Goal: Transaction & Acquisition: Obtain resource

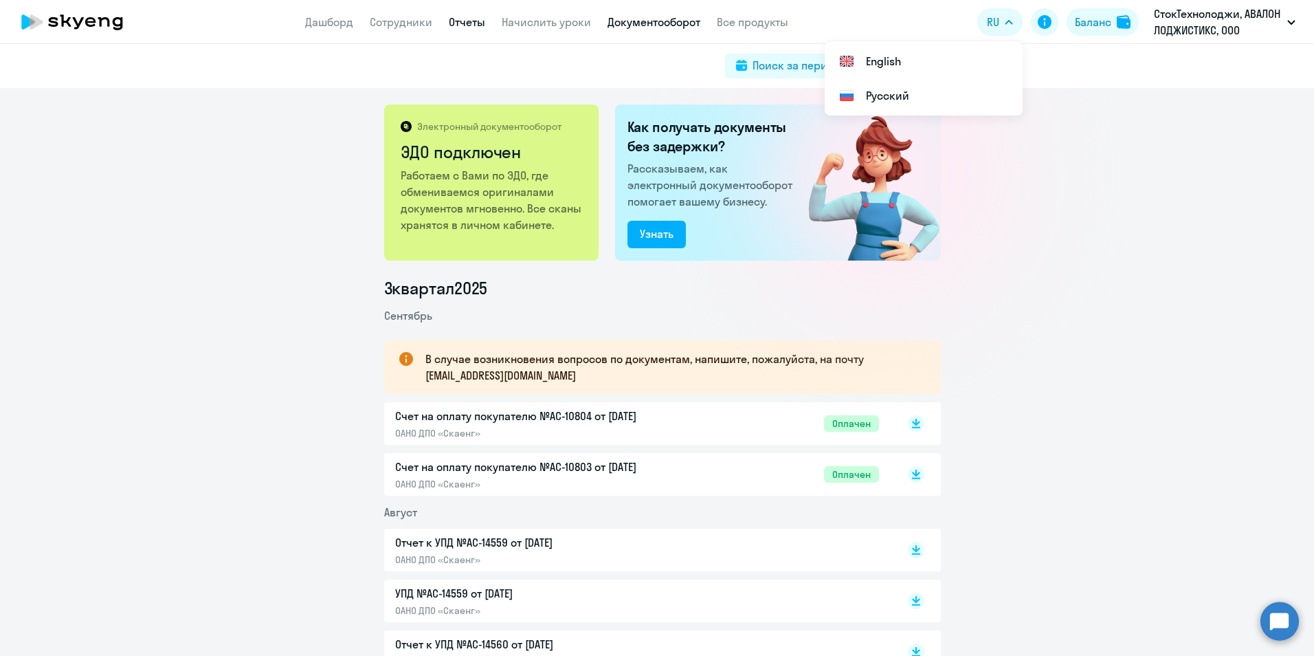
click at [463, 23] on link "Отчеты" at bounding box center [467, 22] width 36 height 14
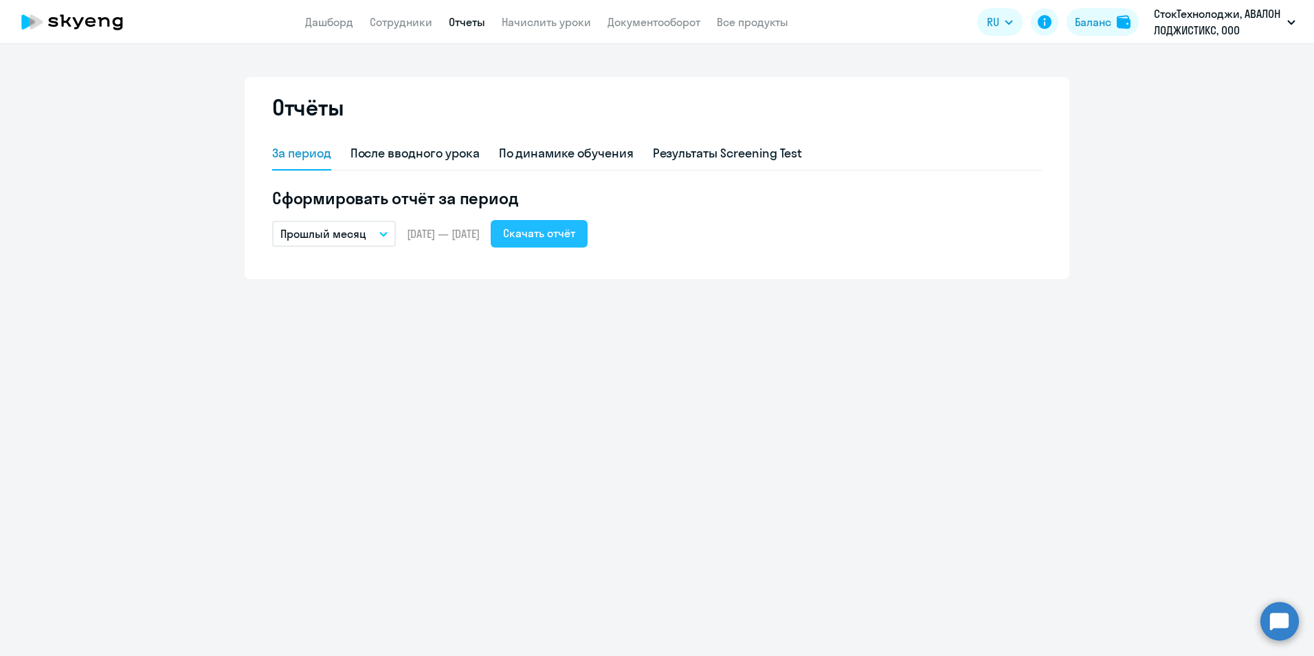
click at [575, 232] on div "Скачать отчёт" at bounding box center [539, 233] width 72 height 16
click at [1181, 94] on li "#13677, АВАЛОН ЛОДЖИСТИКС, ООО" at bounding box center [1181, 98] width 243 height 34
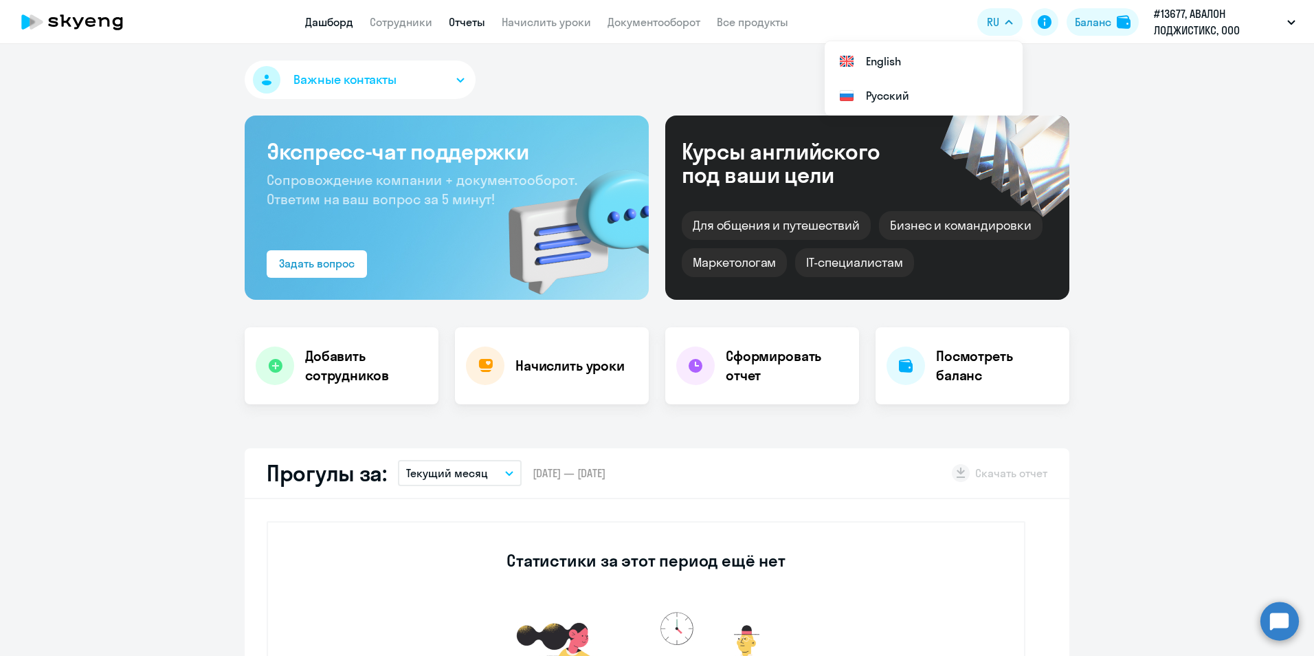
click at [453, 23] on link "Отчеты" at bounding box center [467, 22] width 36 height 14
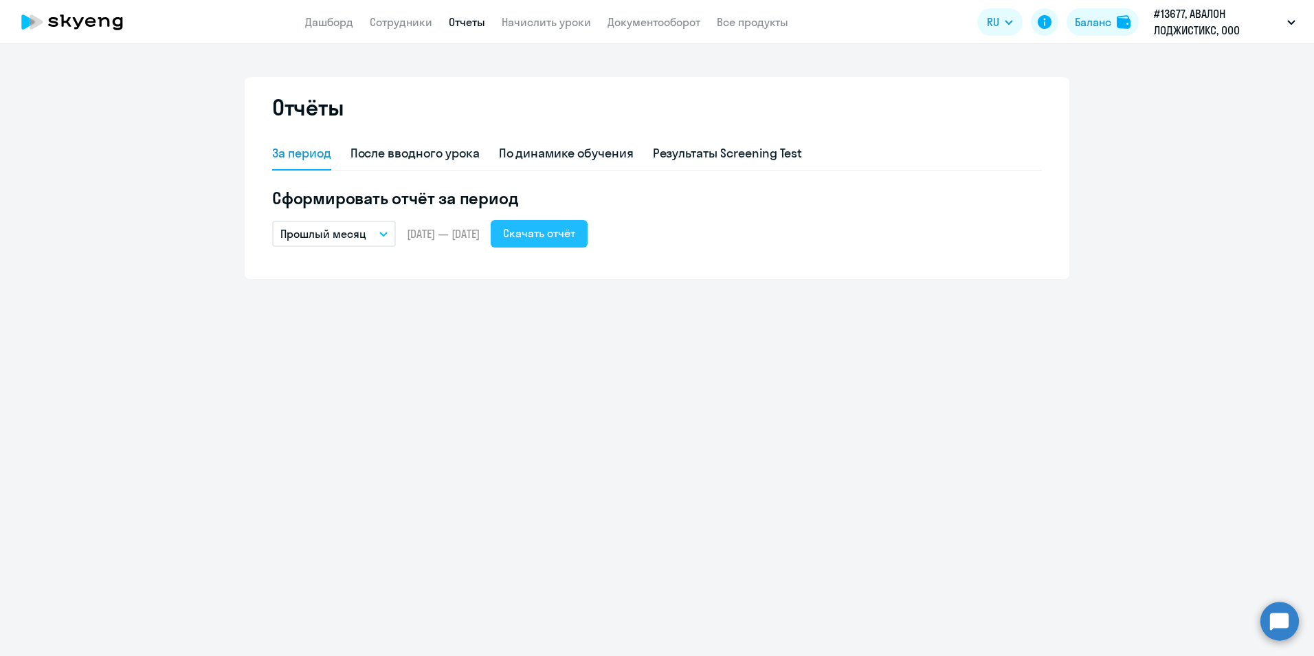
click at [575, 229] on div "Скачать отчёт" at bounding box center [539, 233] width 72 height 16
